Goal: Information Seeking & Learning: Learn about a topic

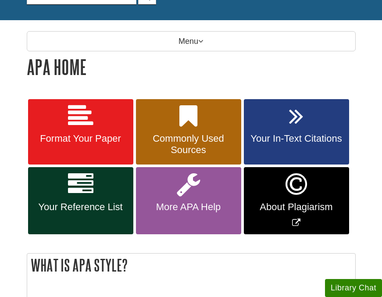
scroll to position [101, 0]
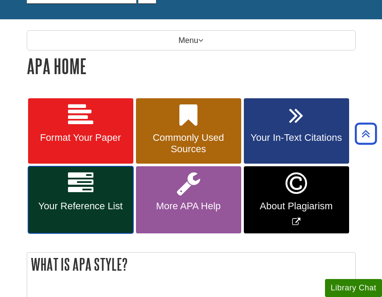
click at [98, 193] on link "Your Reference List" at bounding box center [80, 199] width 105 height 67
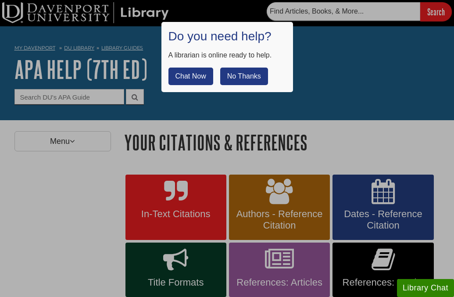
click at [244, 80] on button "No Thanks" at bounding box center [244, 77] width 48 height 18
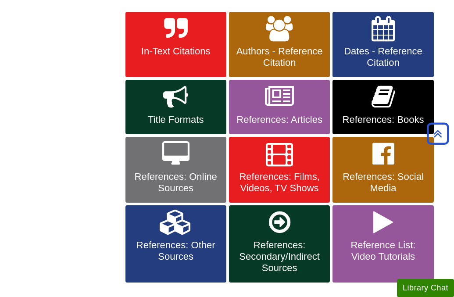
scroll to position [162, 0]
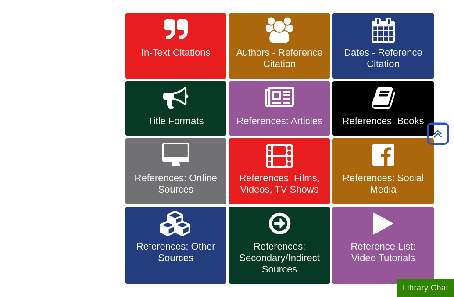
click at [124, 158] on div "In-Text Citations Authors - Reference Citation Dates - Reference Citation Title…" at bounding box center [282, 149] width 316 height 274
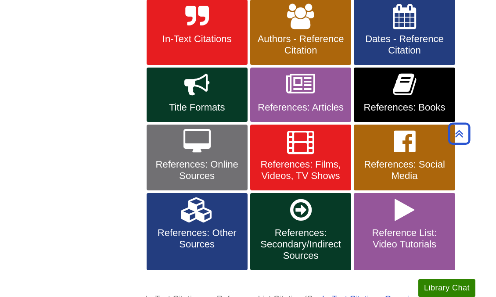
scroll to position [175, 0]
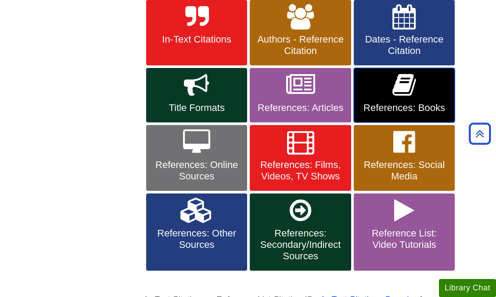
click at [382, 94] on link "References: Books" at bounding box center [404, 95] width 101 height 54
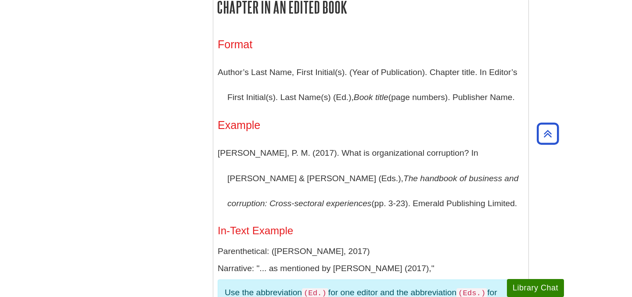
scroll to position [1134, 0]
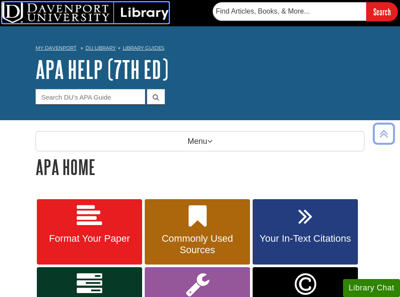
click at [145, 9] on img at bounding box center [85, 12] width 167 height 21
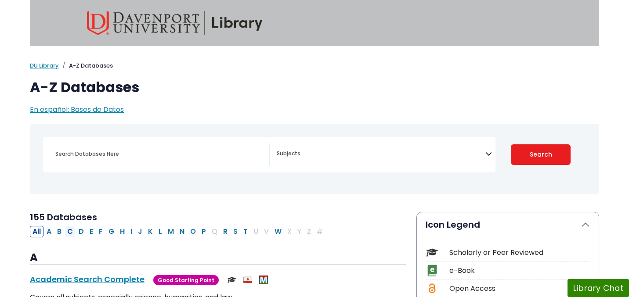
click at [70, 231] on button "C" at bounding box center [70, 231] width 11 height 11
select select "Database Subject Filter"
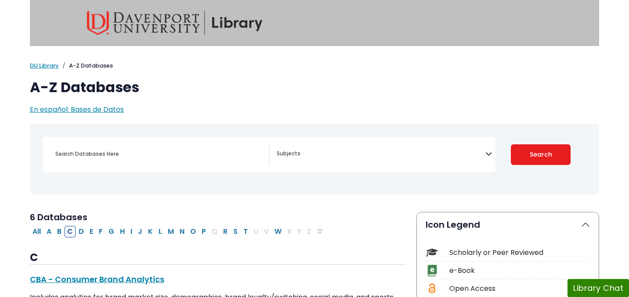
click at [627, 40] on header at bounding box center [314, 23] width 629 height 46
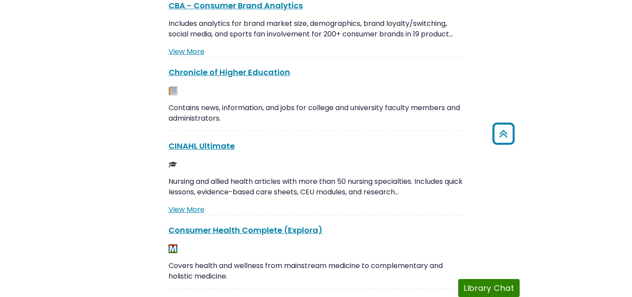
scroll to position [210, 0]
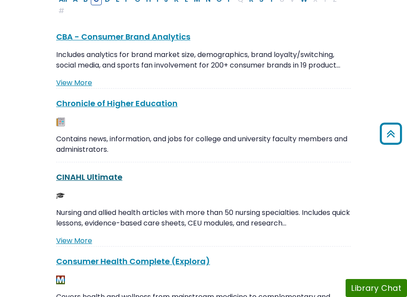
click at [87, 178] on link "CINAHL Ultimate This link opens in a new window" at bounding box center [89, 177] width 66 height 11
